Goal: Information Seeking & Learning: Find specific fact

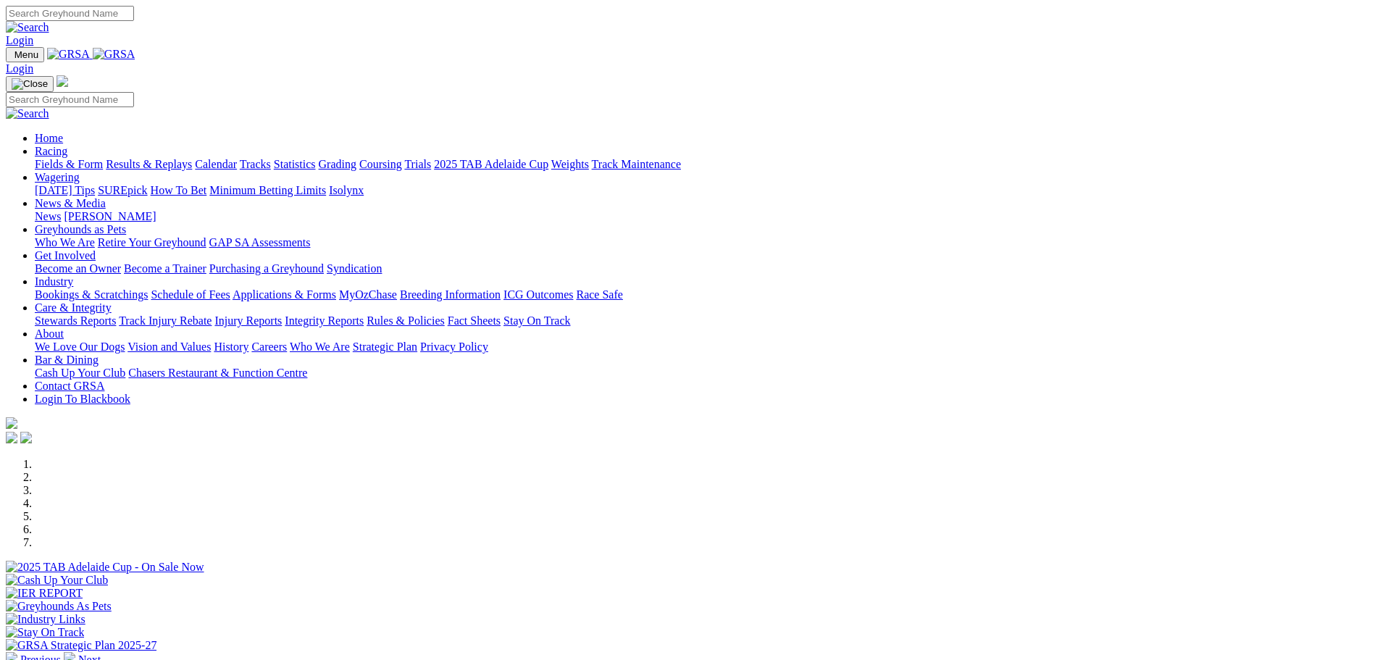
scroll to position [217, 0]
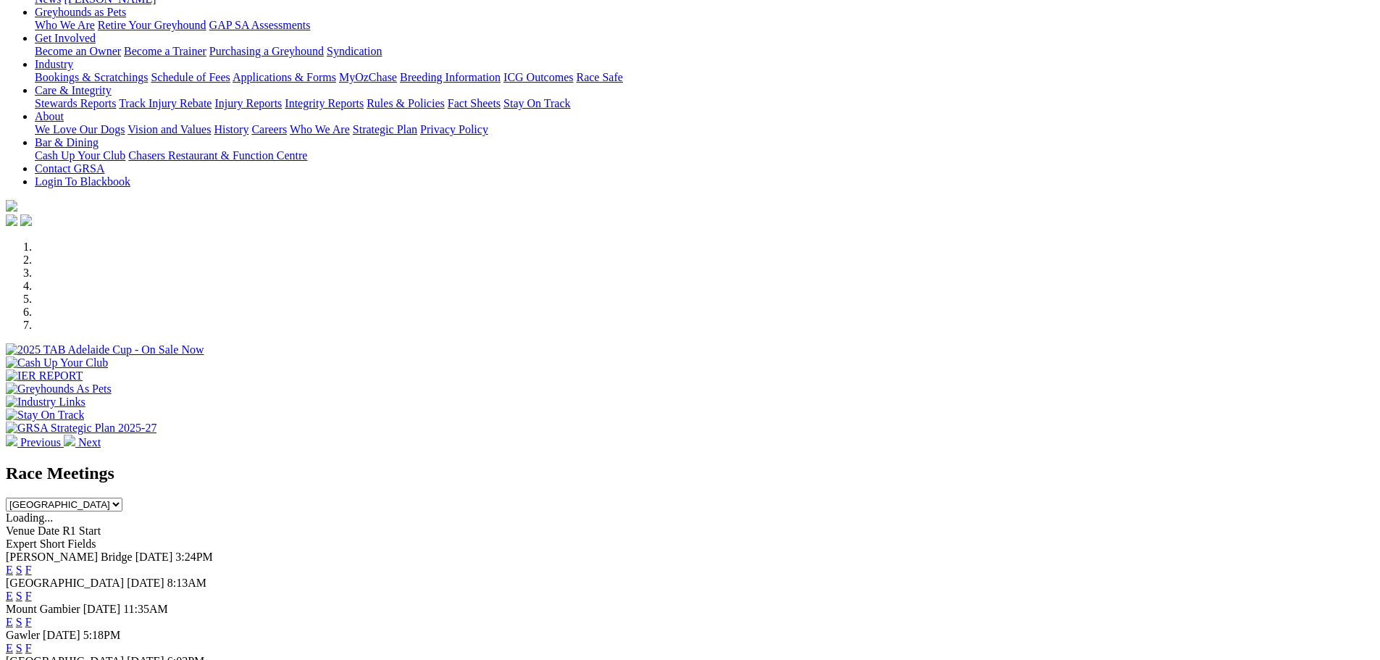
click at [32, 563] on link "F" at bounding box center [28, 569] width 7 height 12
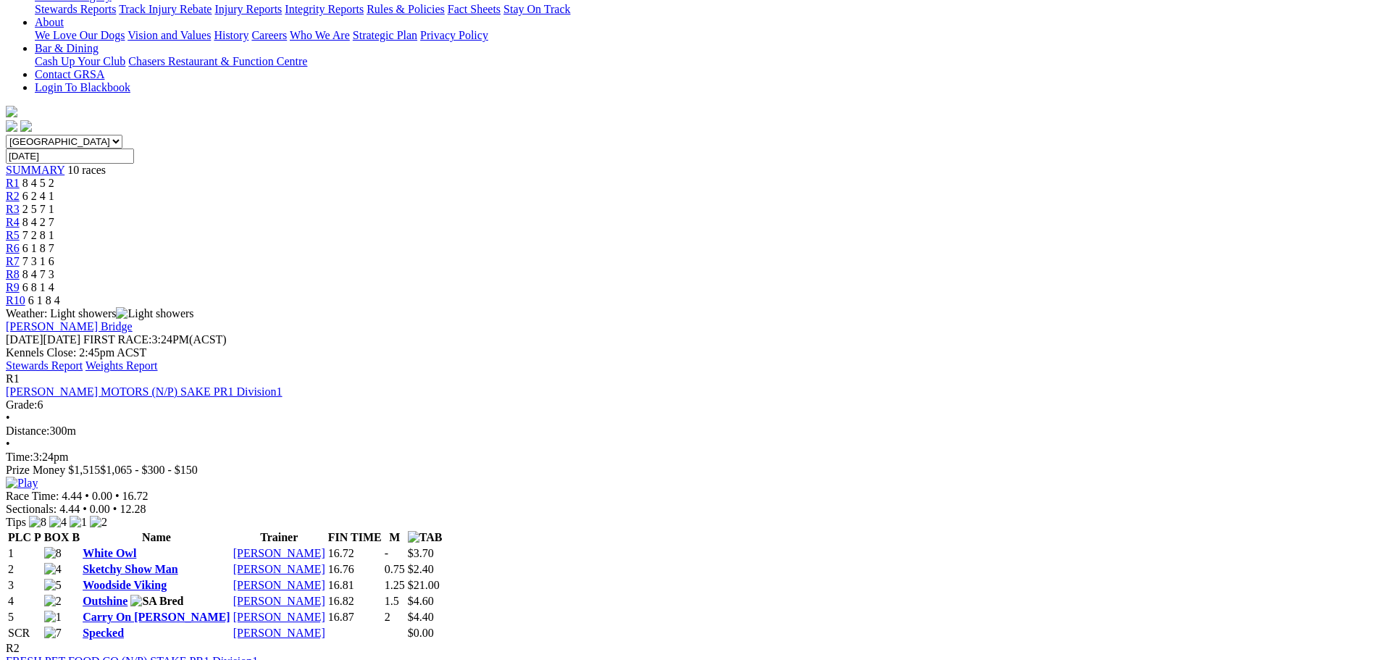
scroll to position [362, 0]
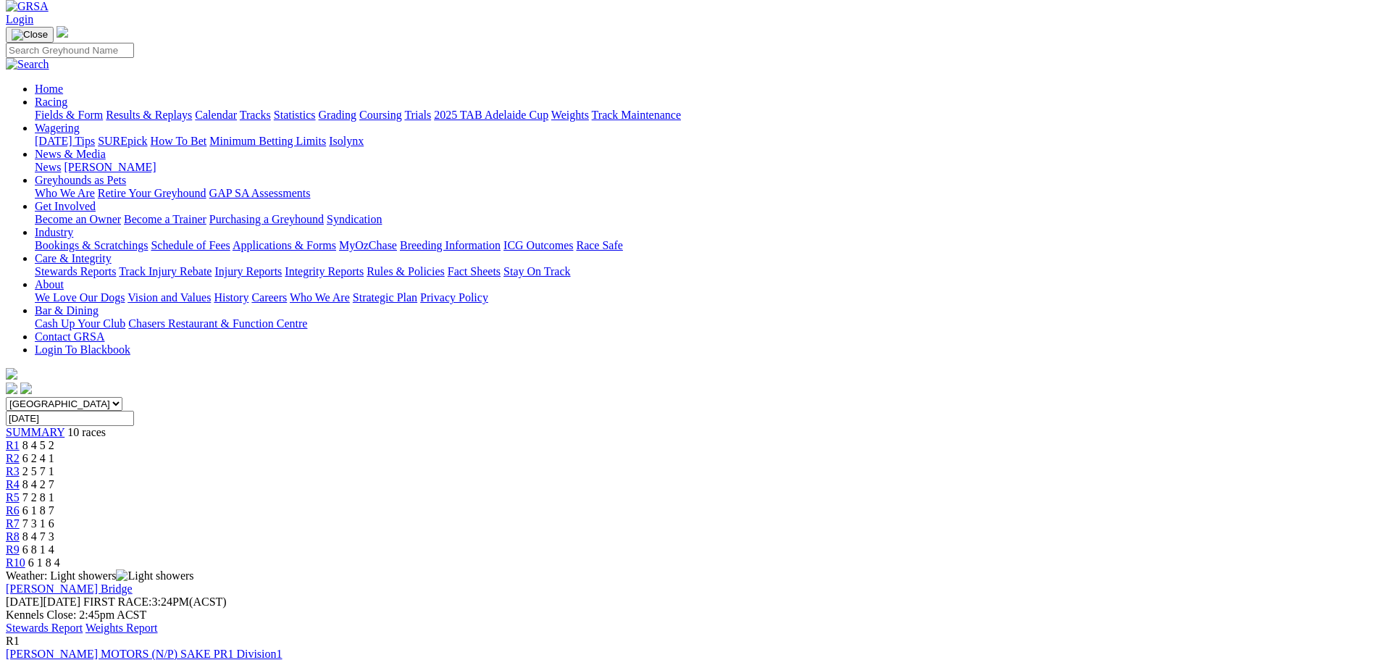
scroll to position [0, 0]
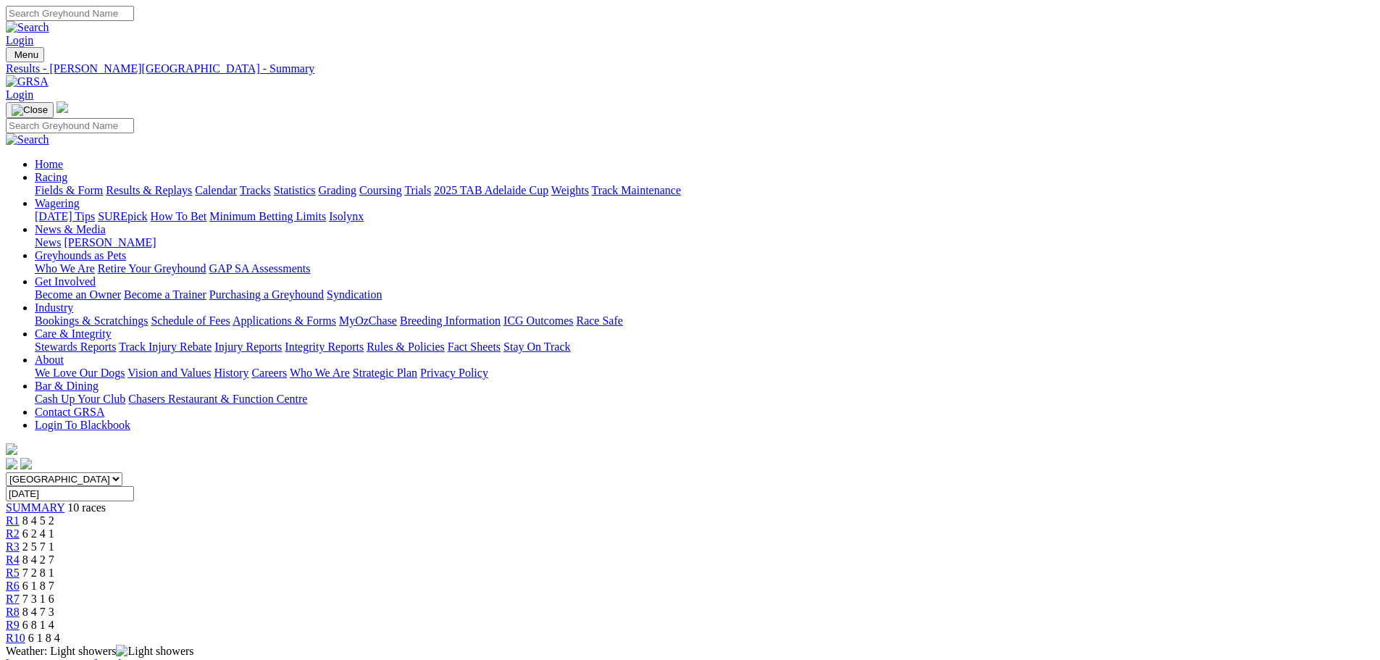
click at [192, 184] on link "Results & Replays" at bounding box center [149, 190] width 86 height 12
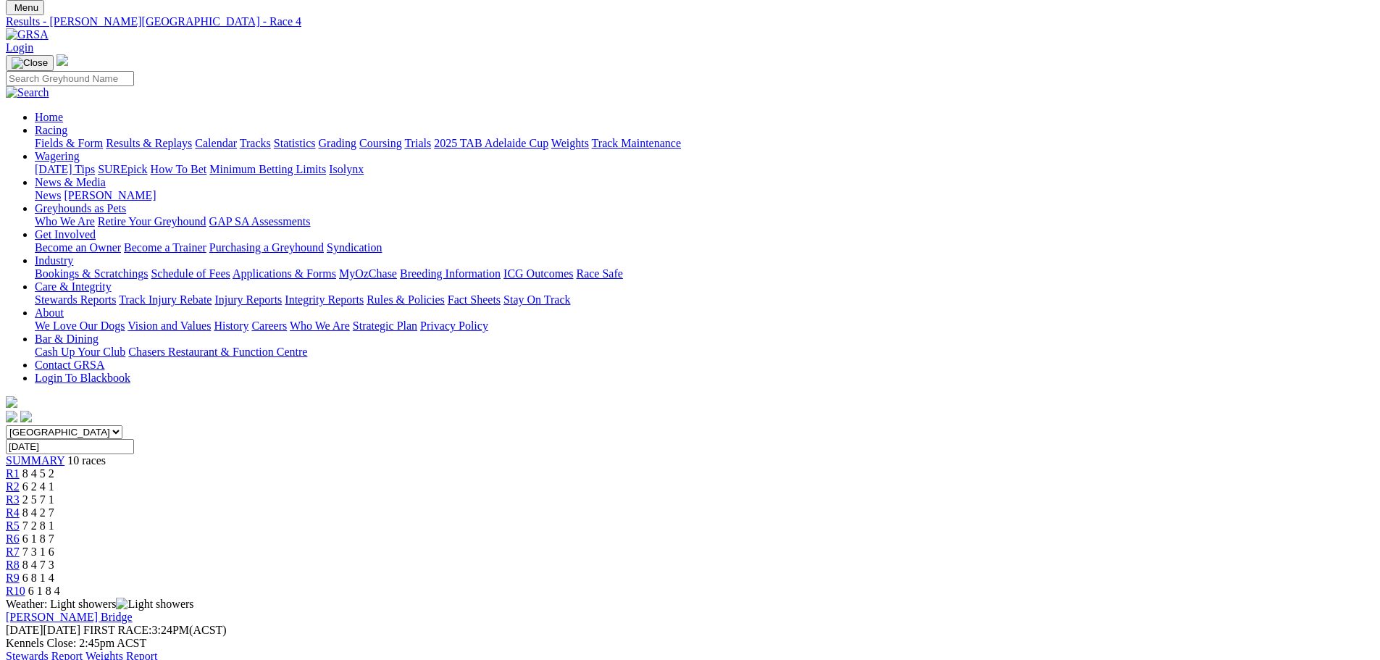
scroll to position [72, 0]
